Goal: Browse casually

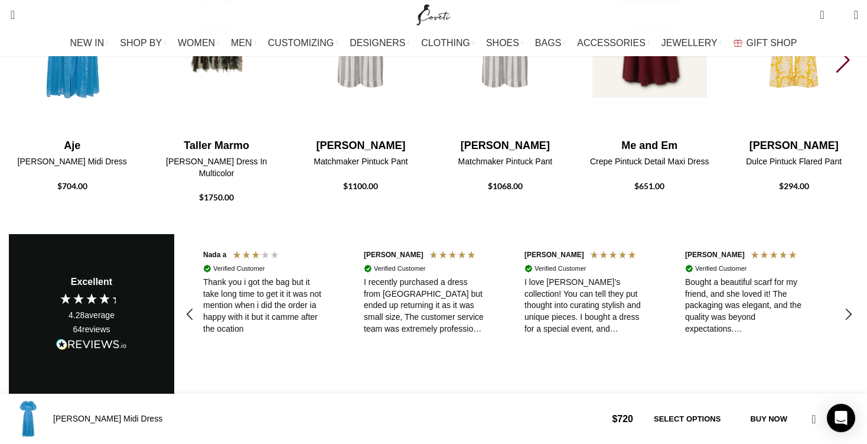
scroll to position [0, 498]
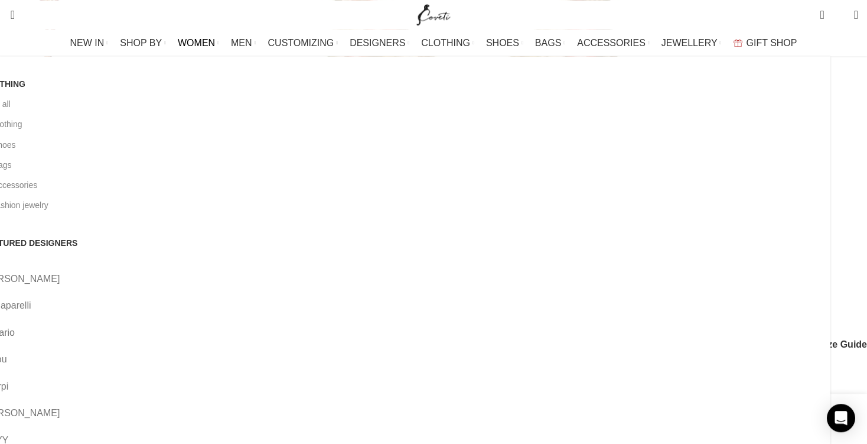
scroll to position [416, 0]
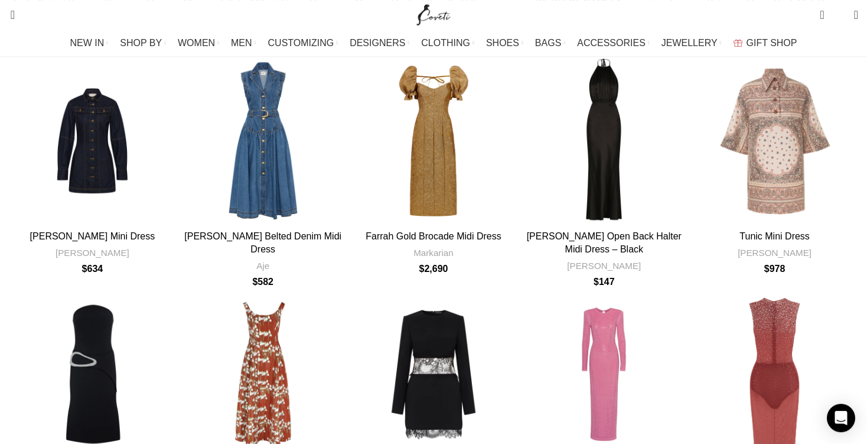
scroll to position [1159, 0]
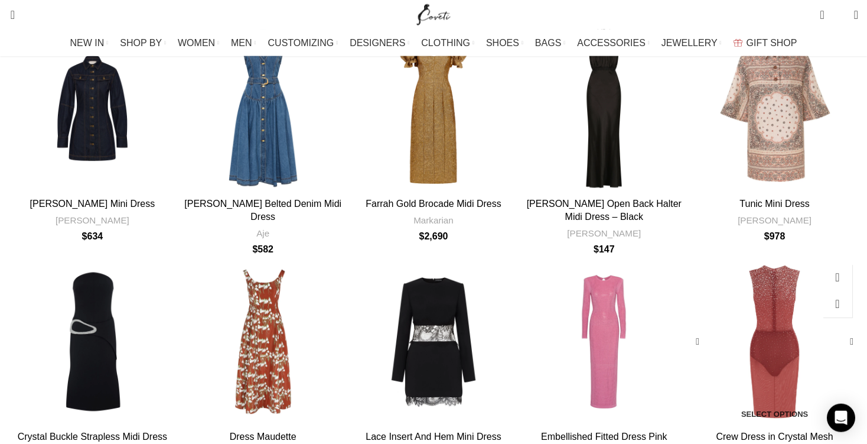
click at [733, 258] on div "Crew Dress in Crystal Mesh" at bounding box center [754, 341] width 42 height 167
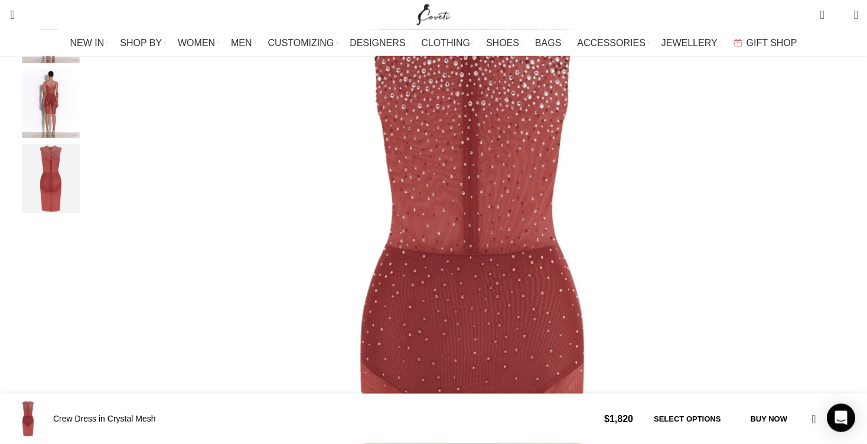
scroll to position [301, 0]
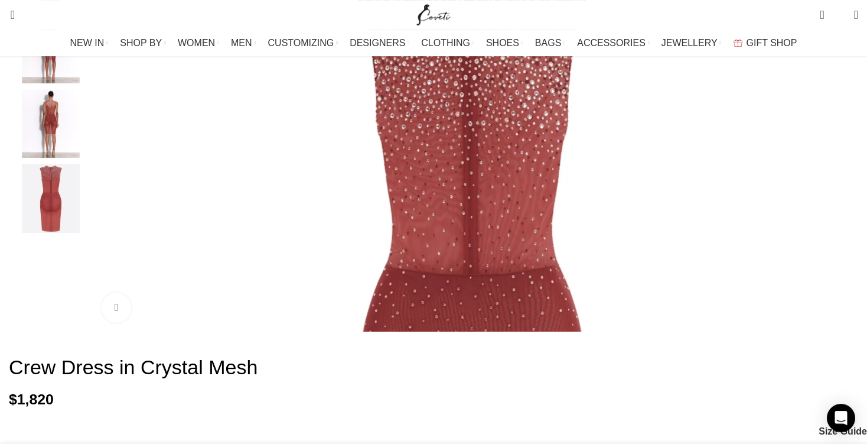
click at [87, 227] on img "4 / 4" at bounding box center [51, 198] width 72 height 69
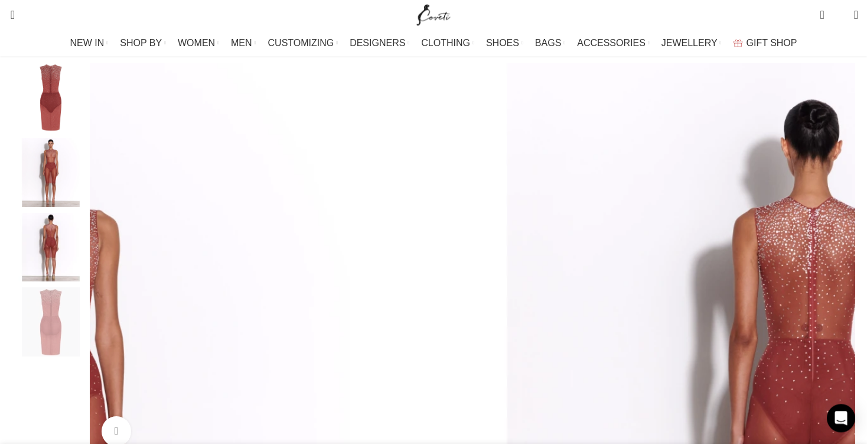
scroll to position [171, 0]
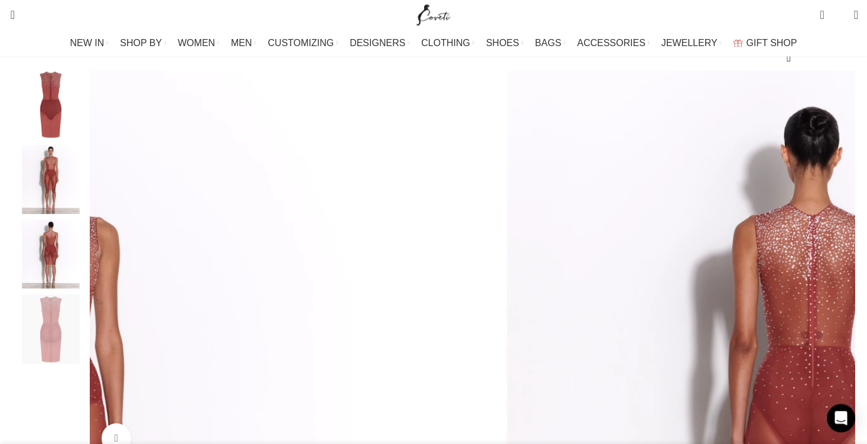
click at [87, 253] on img "3 / 4" at bounding box center [51, 254] width 72 height 69
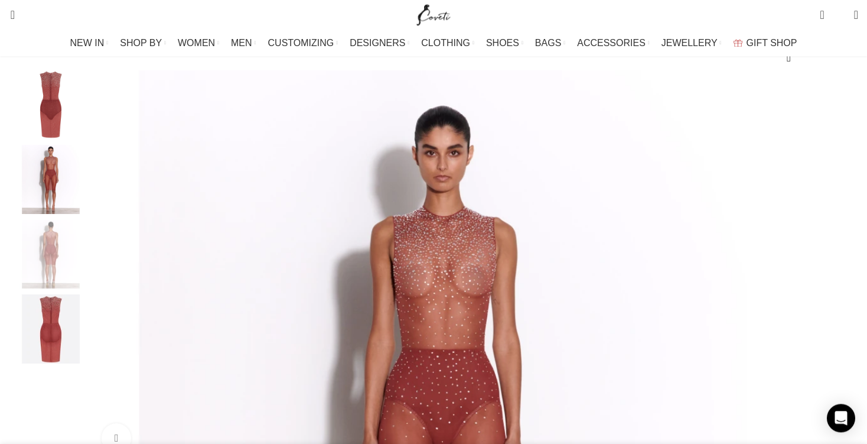
click at [87, 212] on img "2 / 4" at bounding box center [51, 179] width 72 height 69
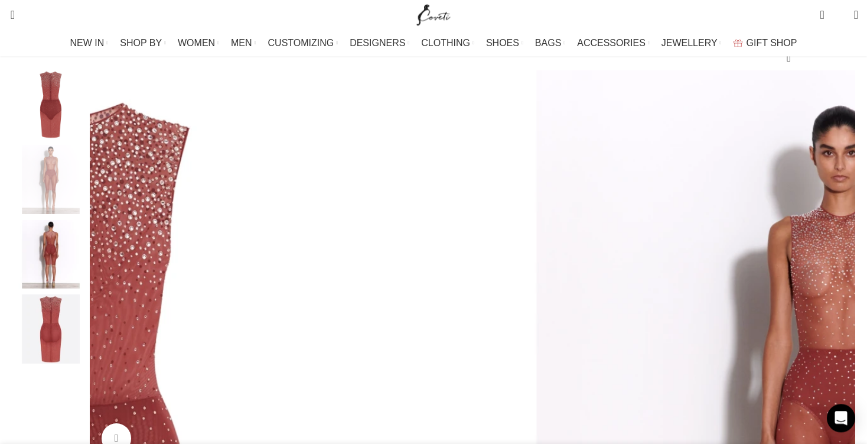
click at [87, 251] on img "3 / 4" at bounding box center [51, 254] width 72 height 69
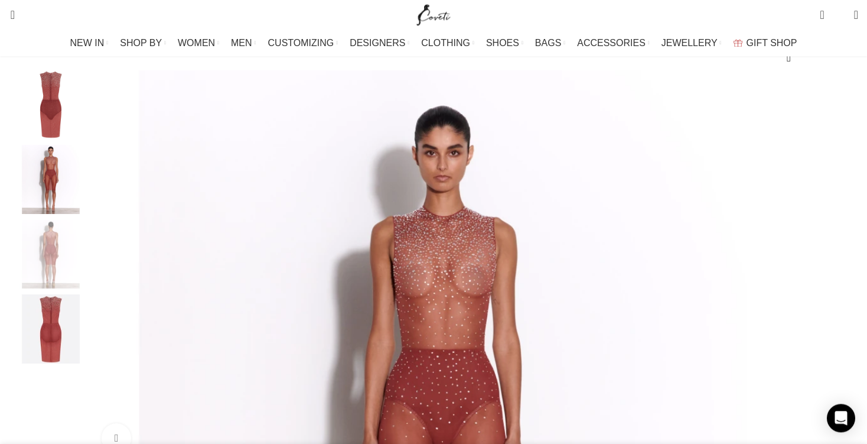
click at [87, 210] on img "2 / 4" at bounding box center [51, 179] width 72 height 69
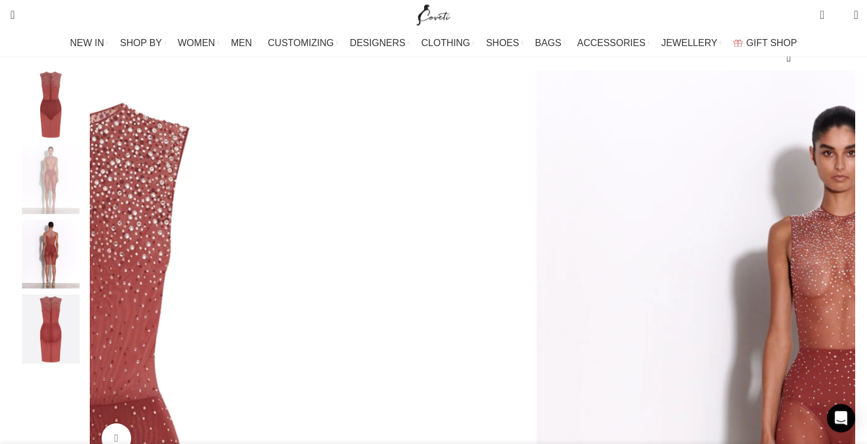
click at [461, 184] on img "2 / 4" at bounding box center [841, 450] width 760 height 760
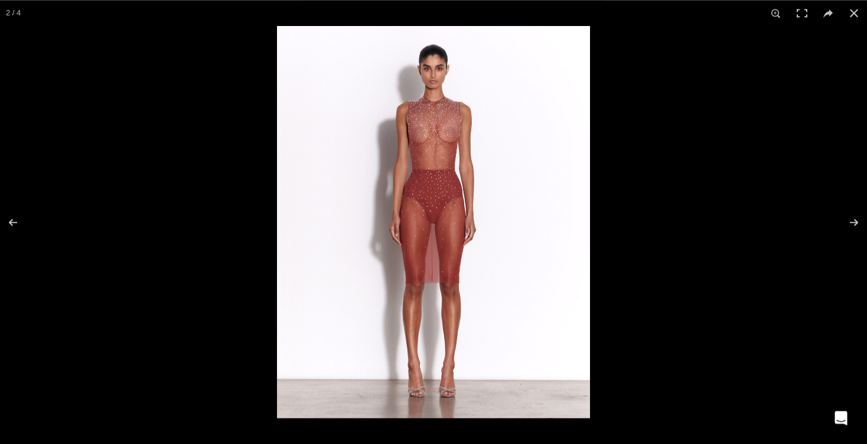
click at [460, 132] on img at bounding box center [433, 222] width 313 height 392
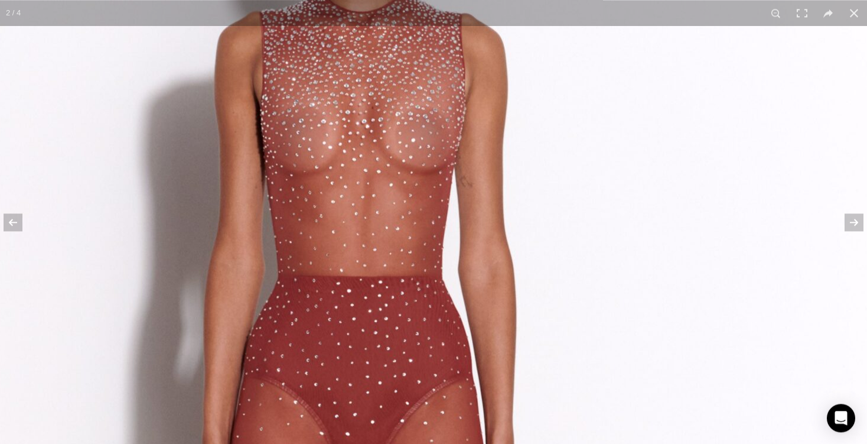
drag, startPoint x: 473, startPoint y: 132, endPoint x: 490, endPoint y: 152, distance: 26.8
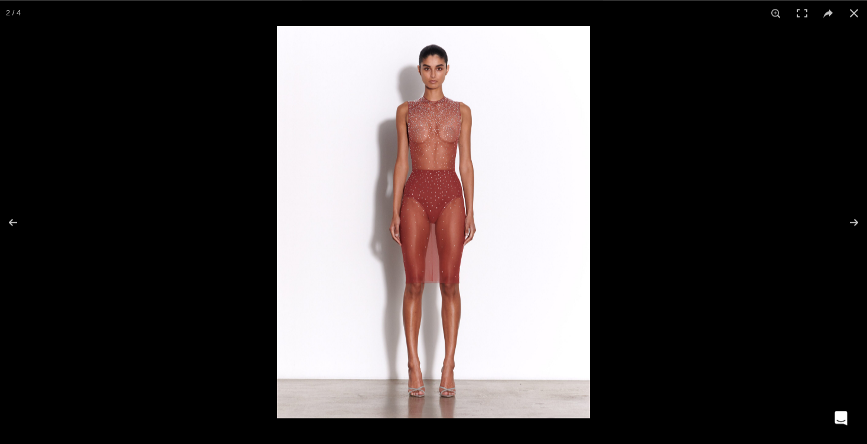
click at [441, 119] on img at bounding box center [433, 222] width 313 height 392
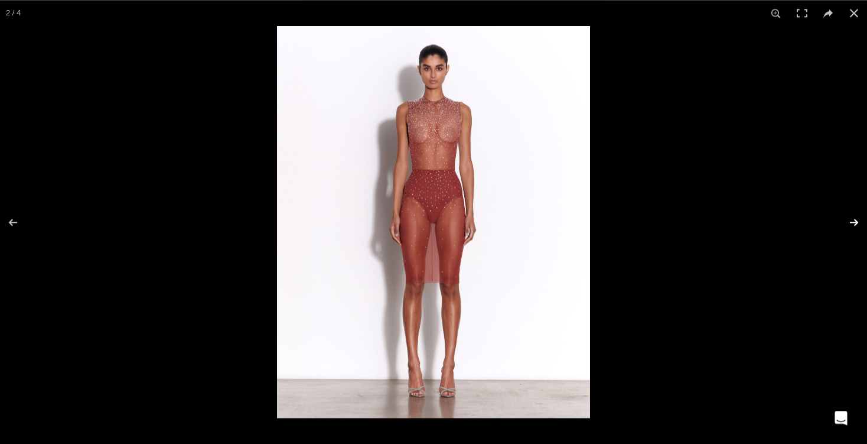
click at [850, 218] on button at bounding box center [846, 222] width 41 height 59
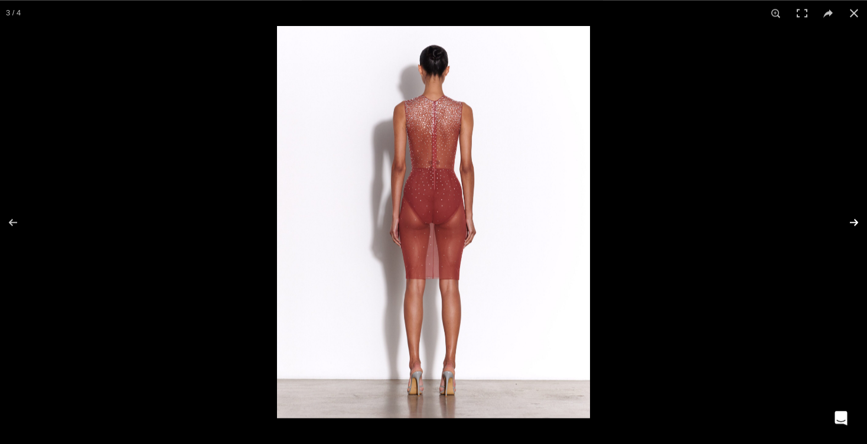
click at [850, 218] on button at bounding box center [846, 222] width 41 height 59
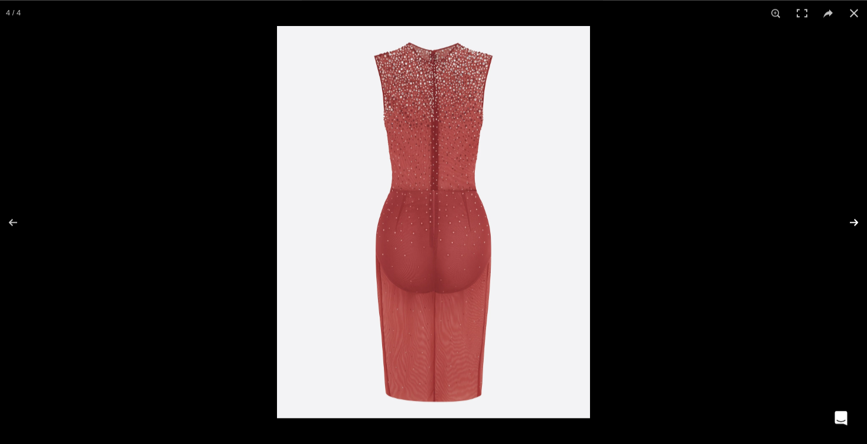
click at [850, 218] on button at bounding box center [846, 222] width 41 height 59
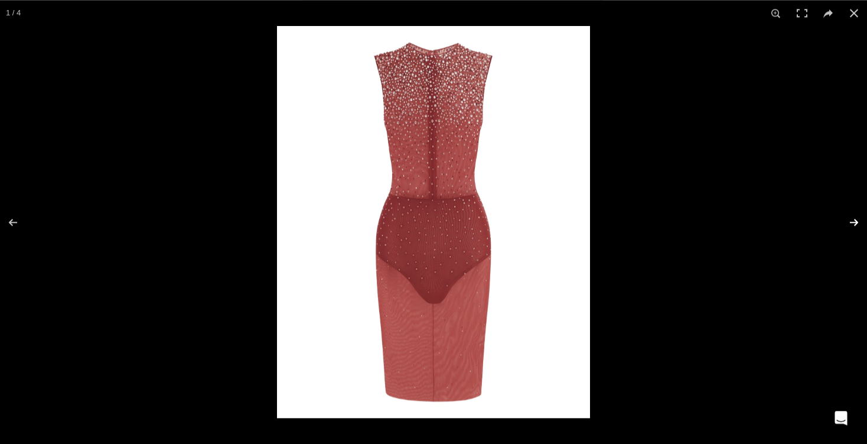
click at [850, 218] on button at bounding box center [846, 222] width 41 height 59
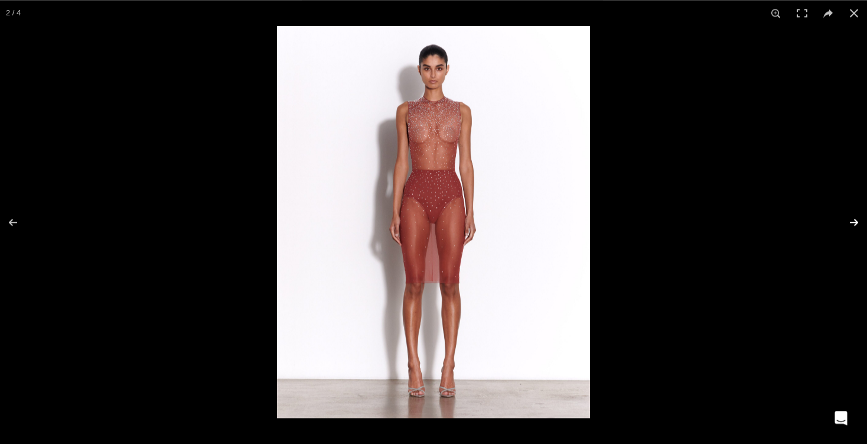
click at [850, 218] on button at bounding box center [846, 222] width 41 height 59
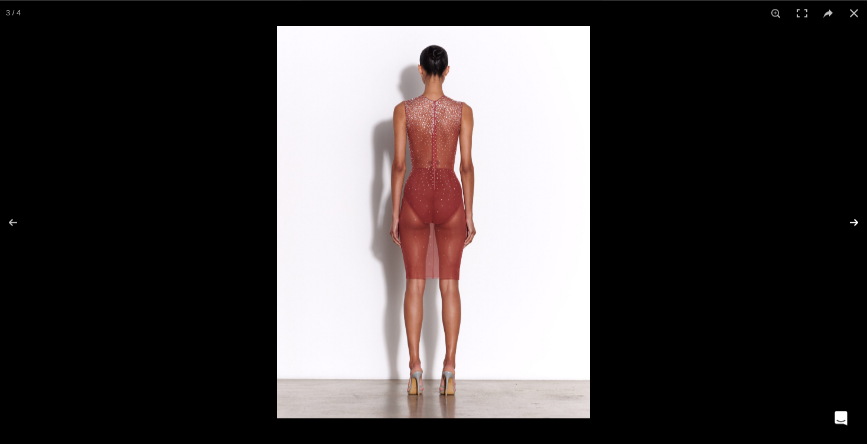
click at [850, 218] on button at bounding box center [846, 222] width 41 height 59
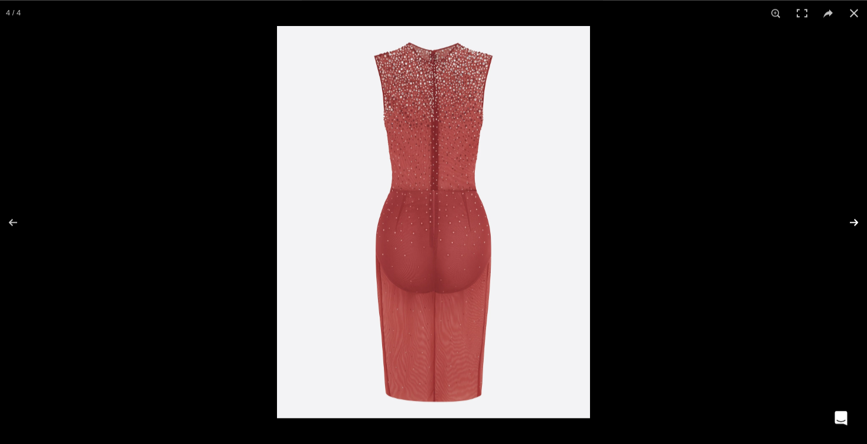
click at [850, 218] on button at bounding box center [846, 222] width 41 height 59
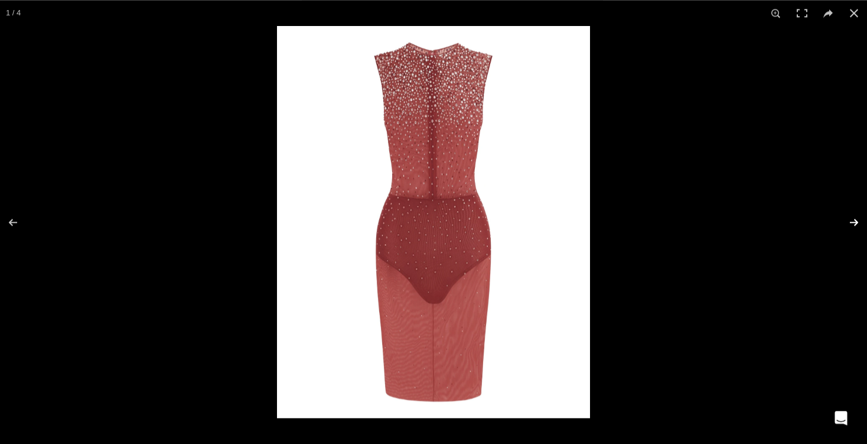
click at [850, 218] on button at bounding box center [846, 222] width 41 height 59
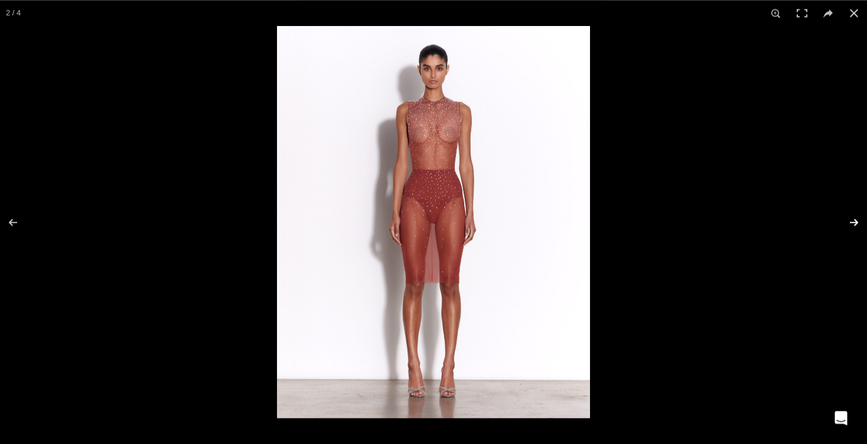
click at [850, 218] on button at bounding box center [846, 222] width 41 height 59
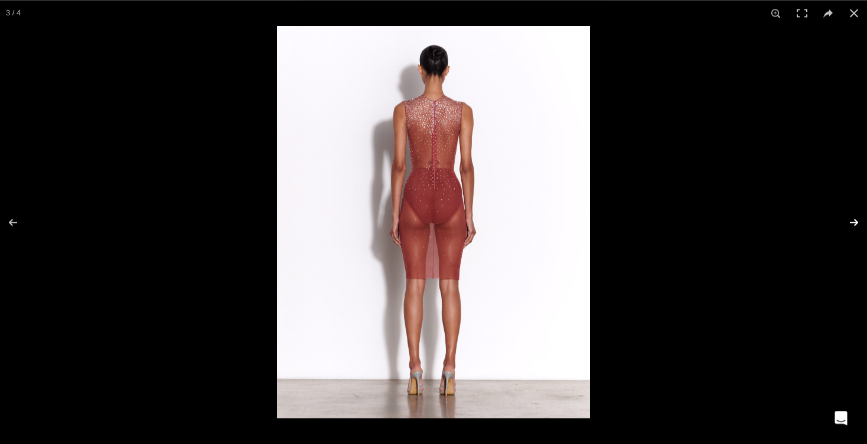
click at [850, 218] on button at bounding box center [846, 222] width 41 height 59
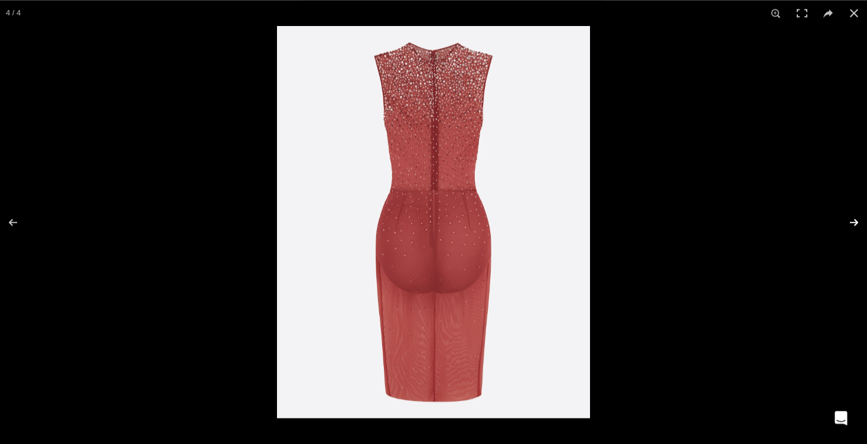
click at [850, 218] on button at bounding box center [846, 222] width 41 height 59
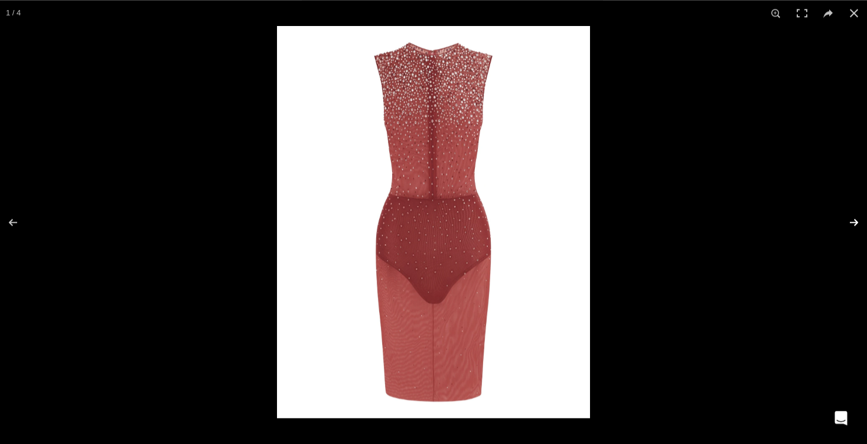
click at [850, 218] on button at bounding box center [846, 222] width 41 height 59
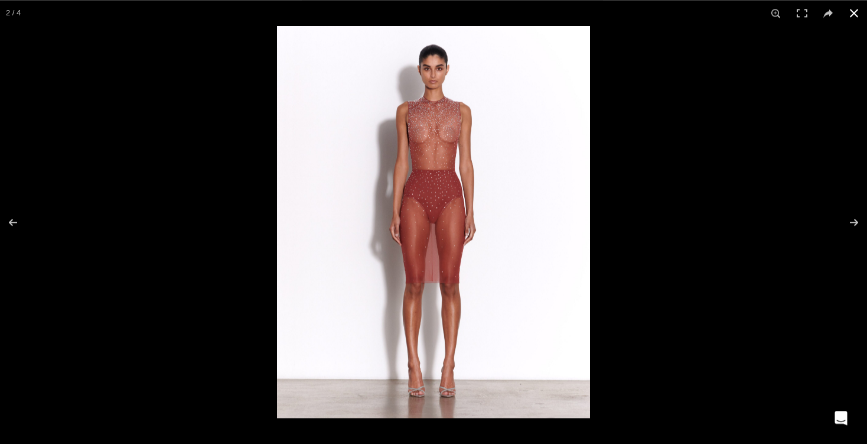
click at [854, 9] on button at bounding box center [854, 13] width 26 height 26
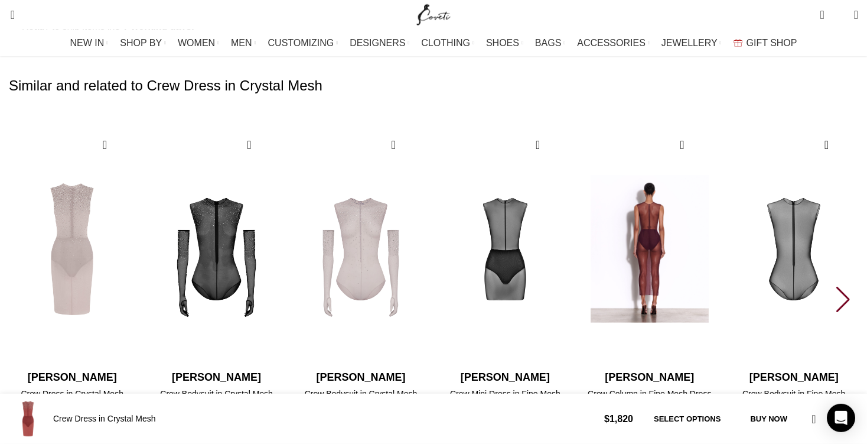
scroll to position [0, 248]
click at [715, 174] on img "5 / 30" at bounding box center [649, 248] width 131 height 243
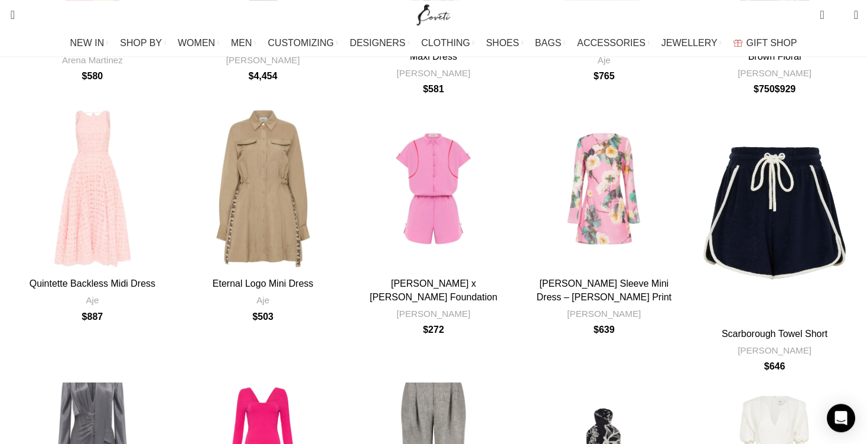
scroll to position [654, 0]
click at [775, 106] on div "Scarborough Towel Short" at bounding box center [789, 214] width 28 height 217
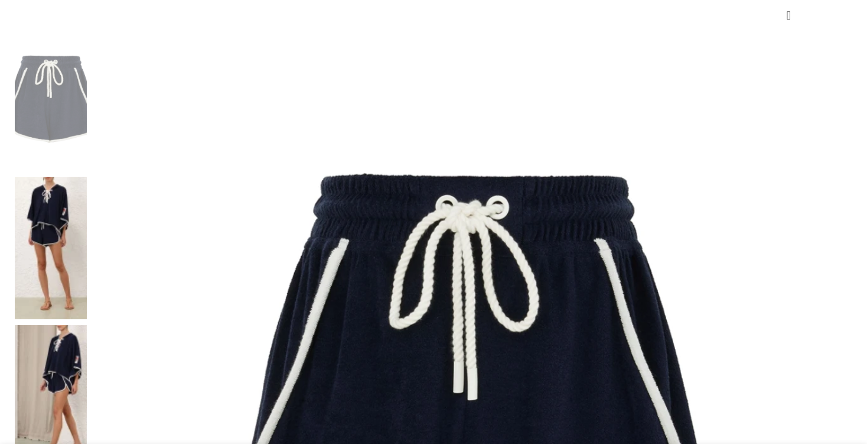
scroll to position [212, 0]
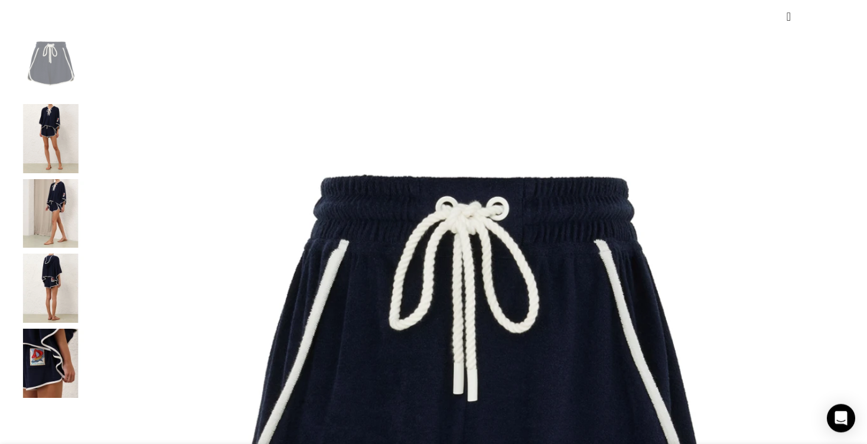
click at [87, 154] on img at bounding box center [51, 138] width 72 height 69
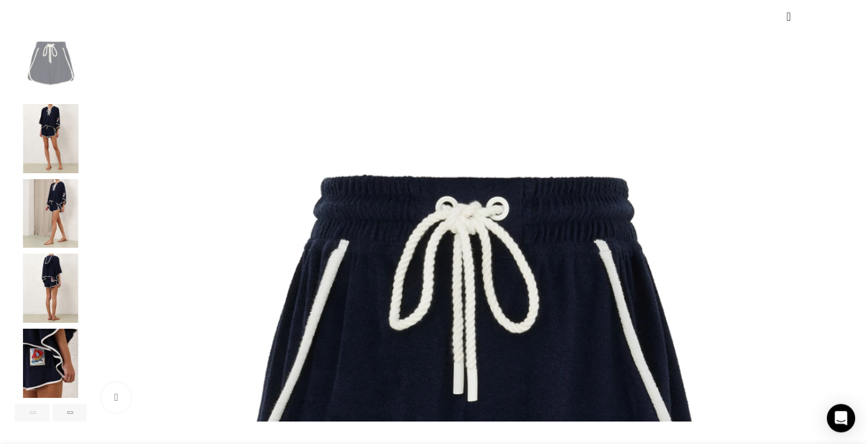
click at [87, 161] on img "2 / 6" at bounding box center [51, 138] width 72 height 69
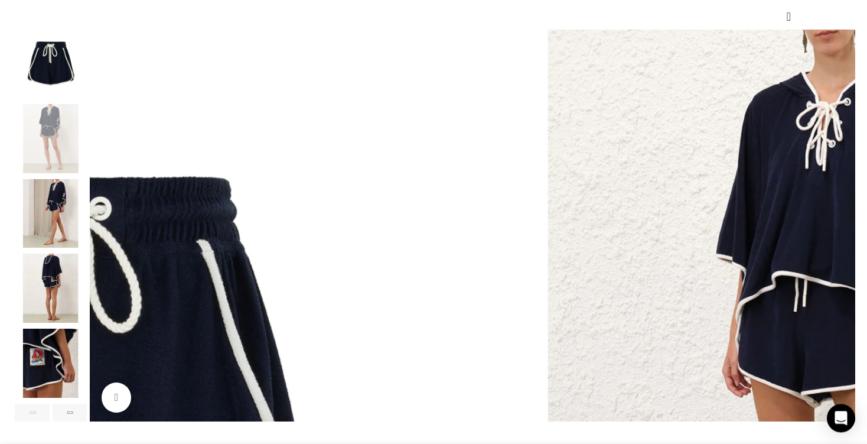
click at [87, 229] on img "3 / 6" at bounding box center [51, 213] width 72 height 69
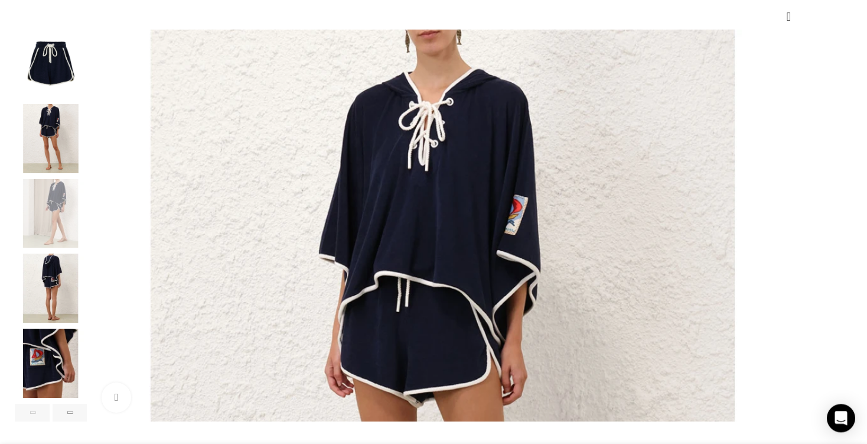
click at [87, 297] on img "4 / 6" at bounding box center [51, 287] width 72 height 69
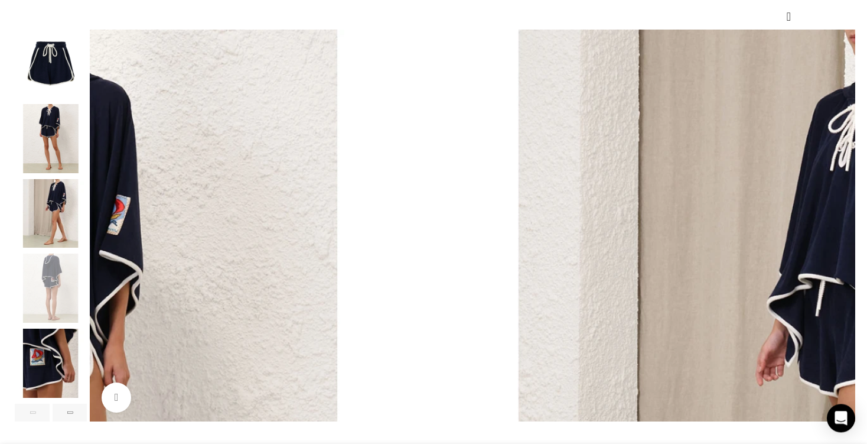
click at [87, 366] on img "5 / 6" at bounding box center [51, 363] width 72 height 69
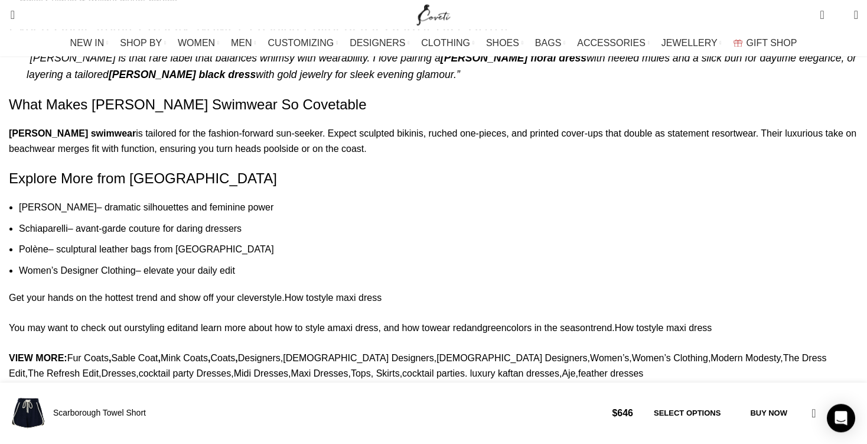
scroll to position [1852, 0]
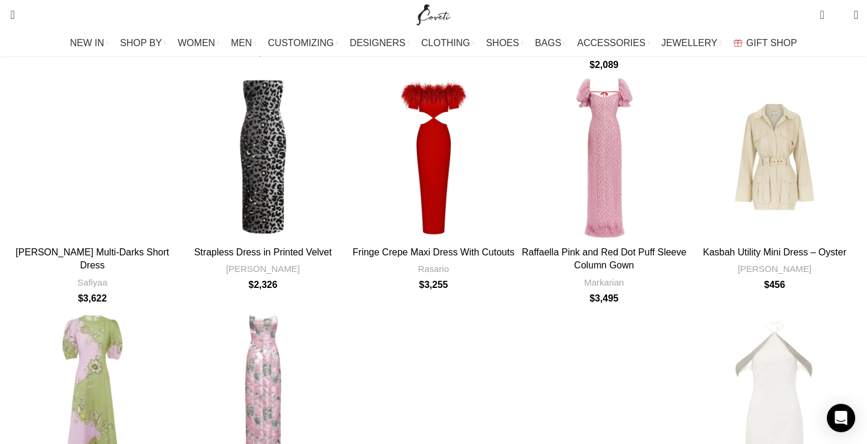
scroll to position [1621, 0]
